Goal: Task Accomplishment & Management: Complete application form

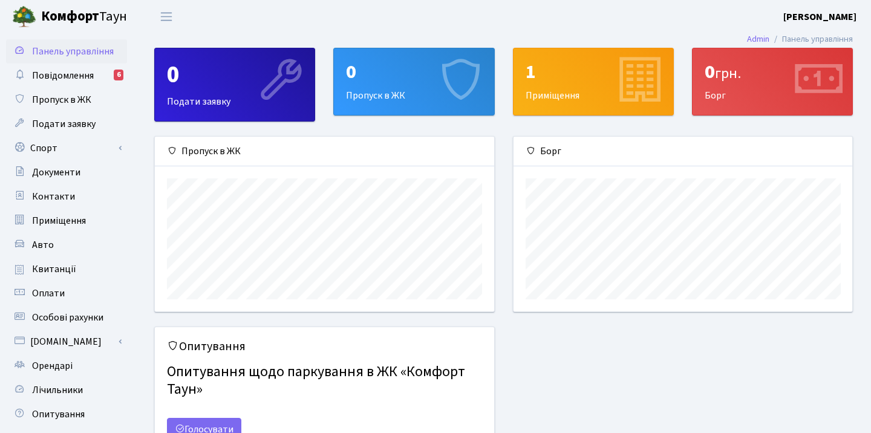
scroll to position [175, 339]
click at [403, 87] on div "0 Пропуск в ЖК" at bounding box center [414, 81] width 160 height 67
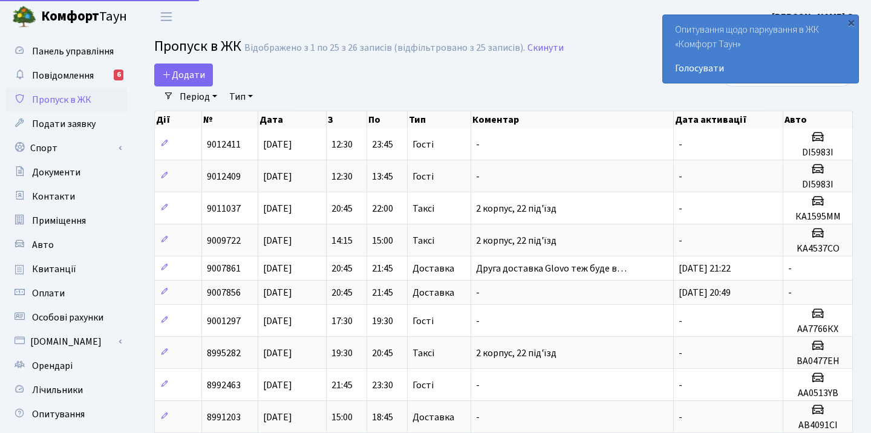
select select "25"
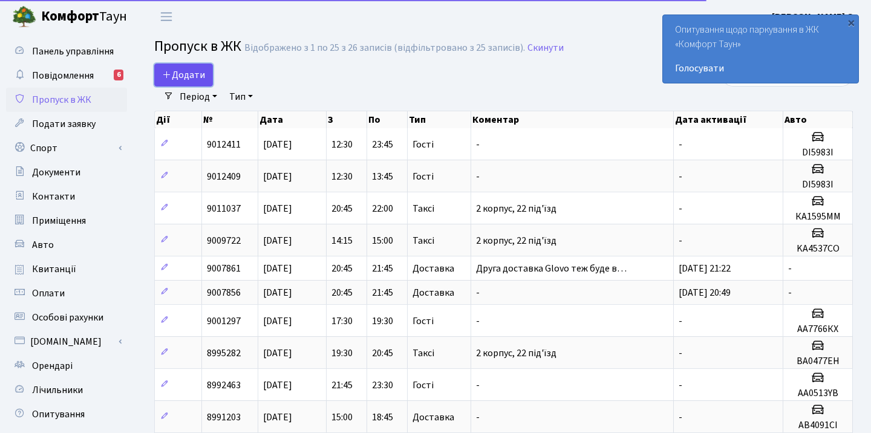
click at [191, 73] on span "Додати" at bounding box center [183, 74] width 43 height 13
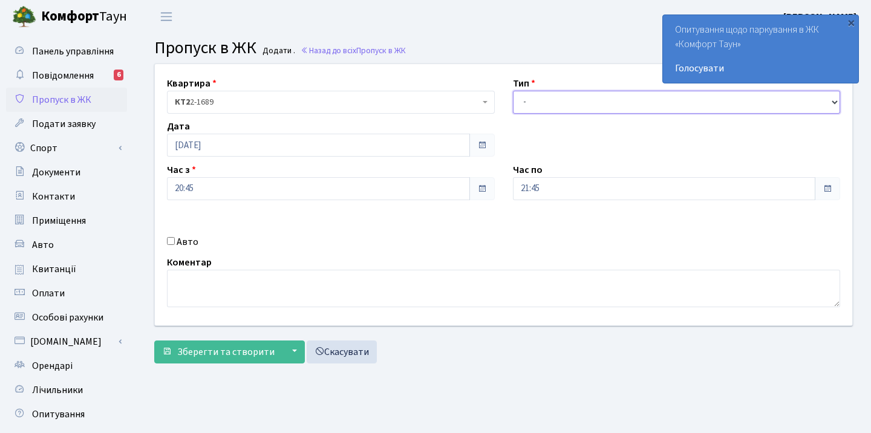
click at [547, 104] on select "- Доставка Таксі Гості Сервіс" at bounding box center [677, 102] width 328 height 23
select select "3"
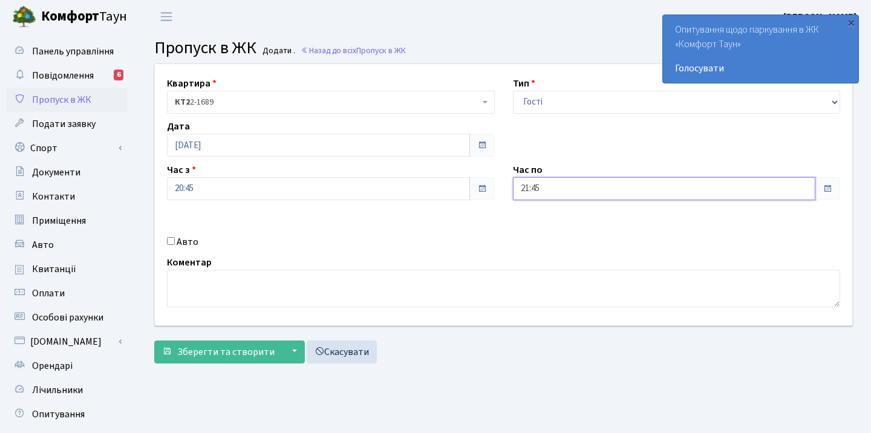
click at [568, 191] on input "21:45" at bounding box center [664, 188] width 303 height 23
click at [549, 227] on icon at bounding box center [546, 230] width 33 height 33
type input "22:45"
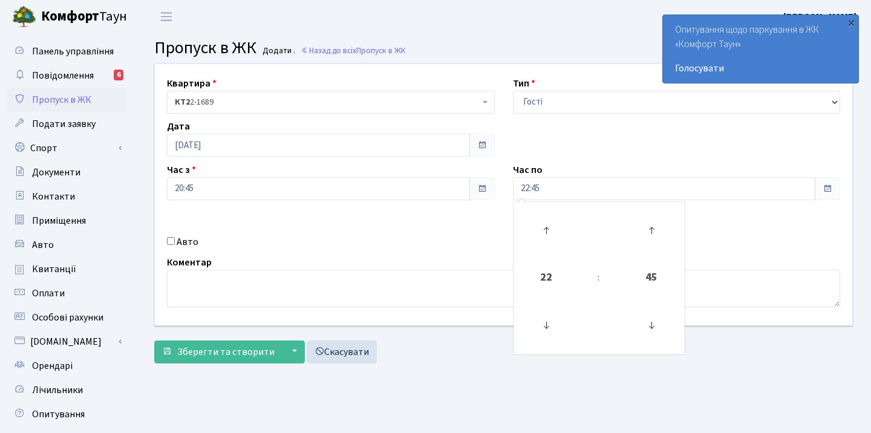
click at [396, 219] on div "Квартира <b>КТ2</b>&nbsp;&nbsp;&nbsp;2-1689 КТ2 2-1689 Тип - Доставка Таксі Гос…" at bounding box center [504, 194] width 716 height 261
click at [166, 243] on div "Авто" at bounding box center [331, 242] width 346 height 15
click at [169, 242] on input "Авто" at bounding box center [171, 241] width 8 height 8
checkbox input "true"
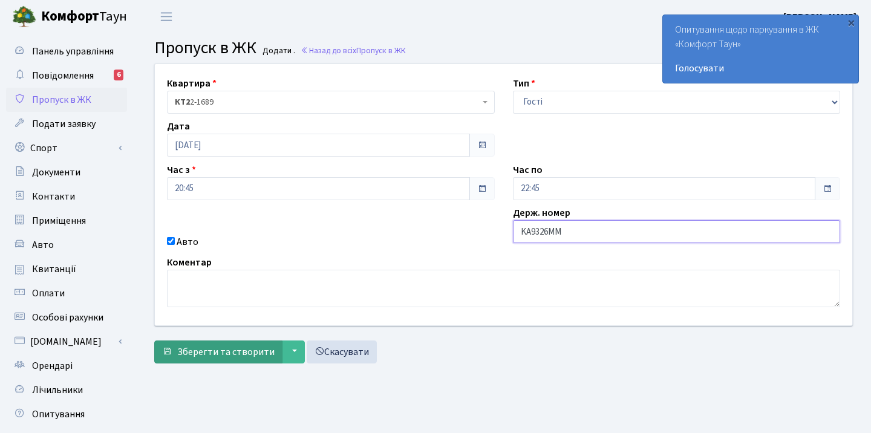
type input "KA9326MM"
click at [223, 352] on span "Зберегти та створити" at bounding box center [225, 351] width 97 height 13
